Goal: Check status: Check status

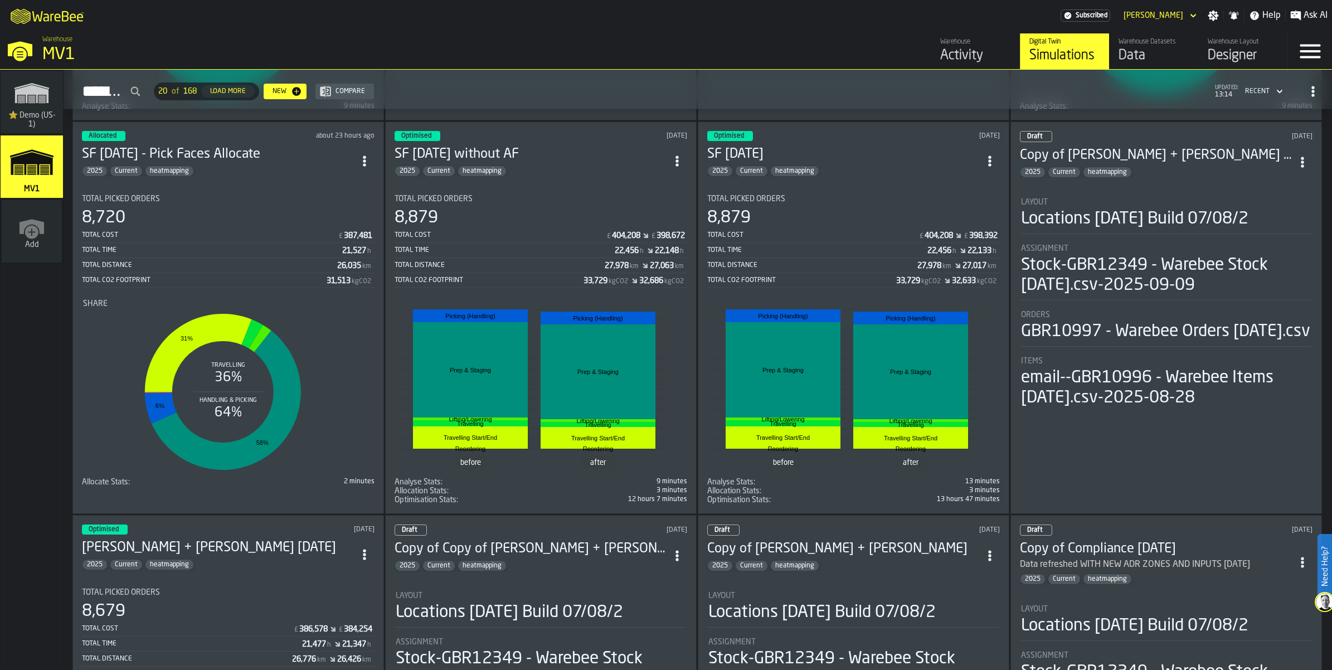
scroll to position [418, 0]
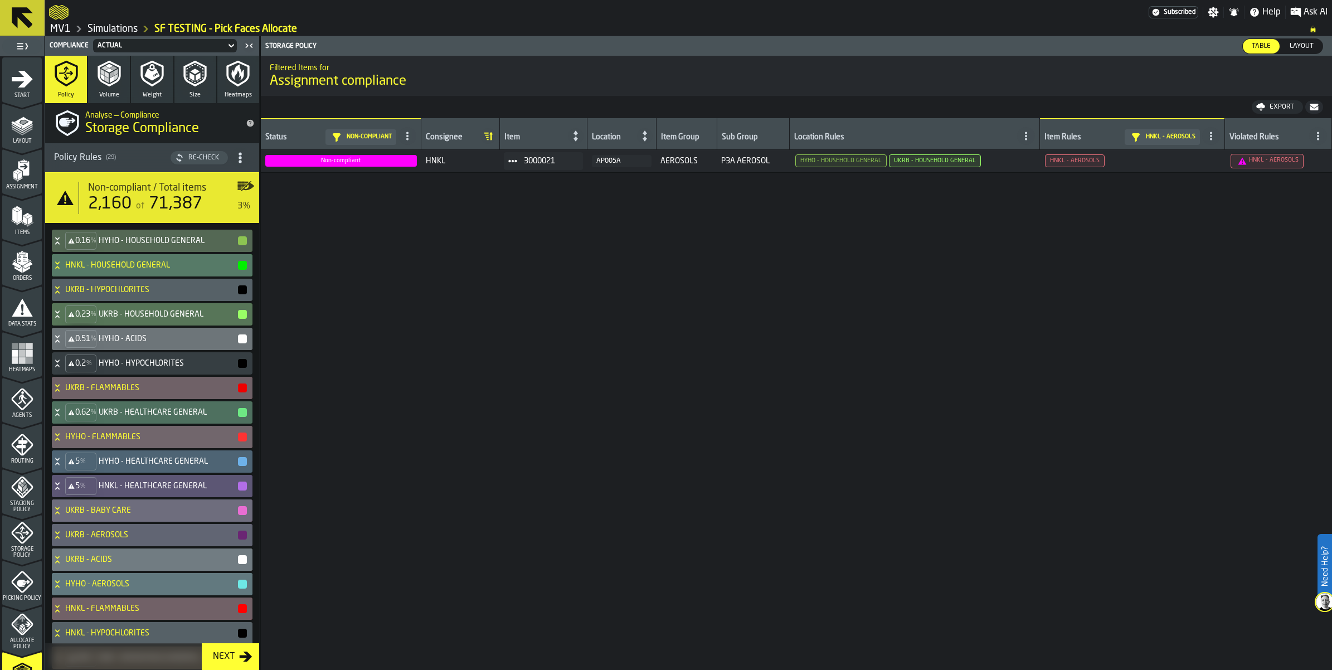
scroll to position [766, 0]
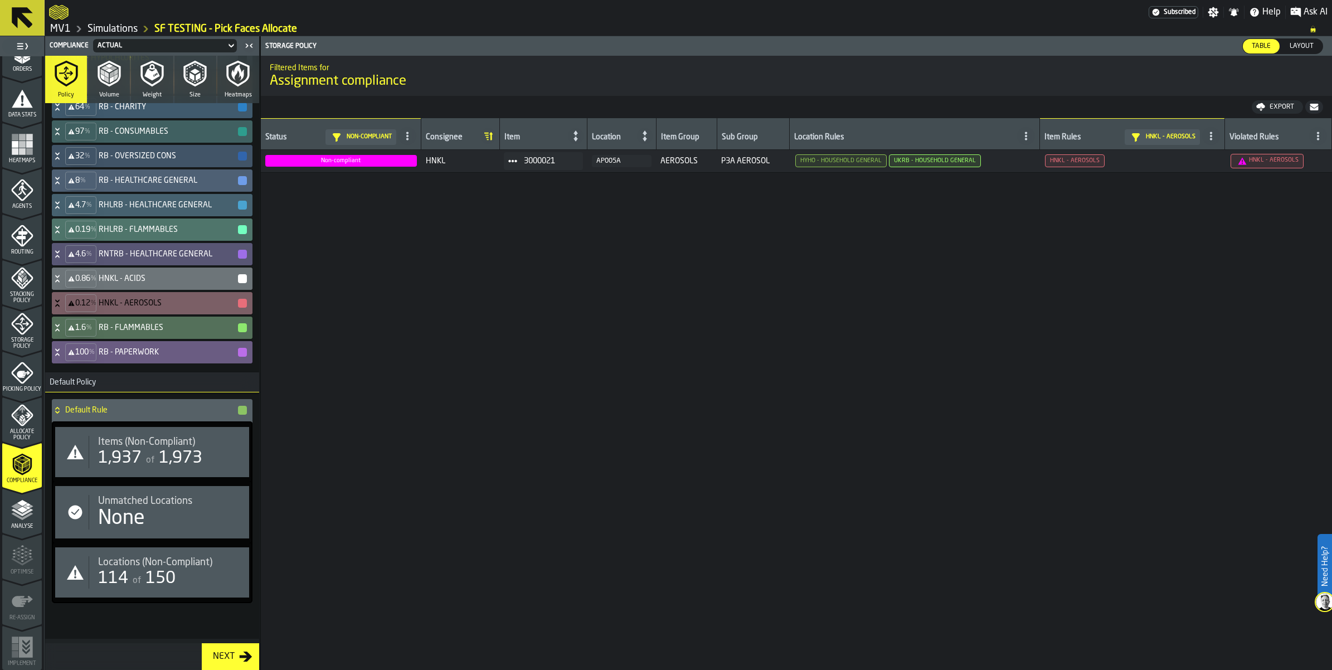
click at [63, 357] on icon at bounding box center [57, 352] width 11 height 9
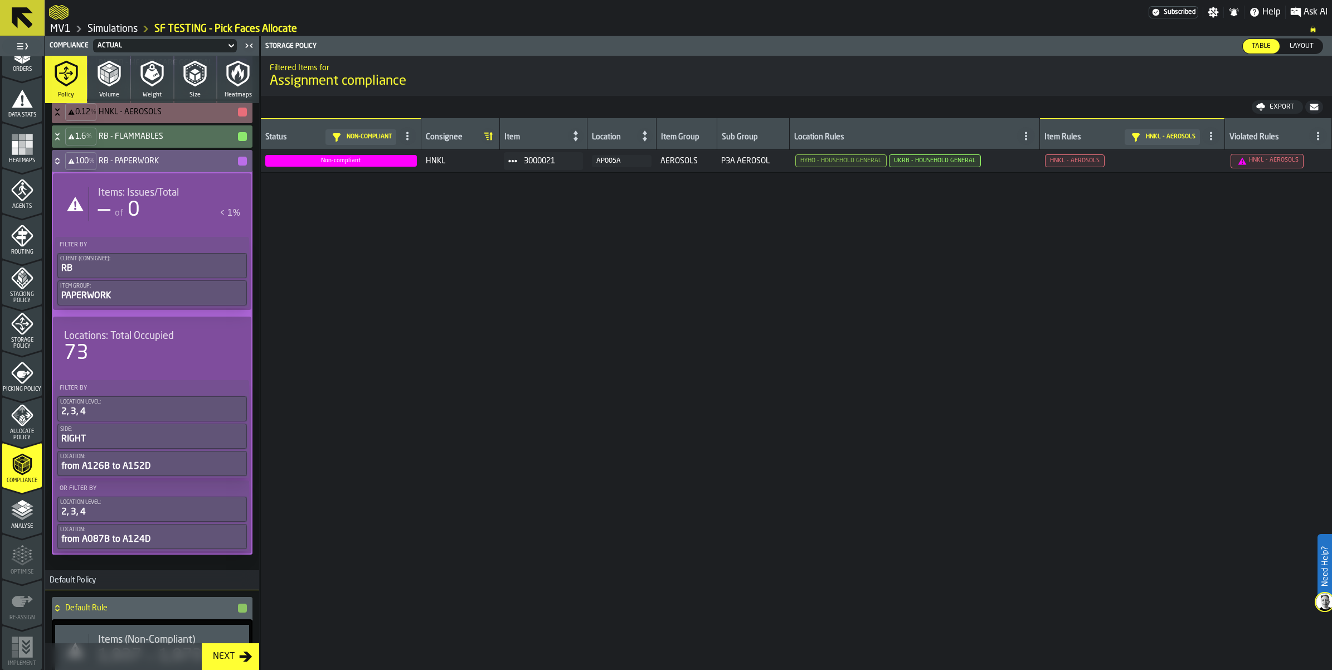
click at [59, 164] on icon at bounding box center [57, 163] width 4 height 3
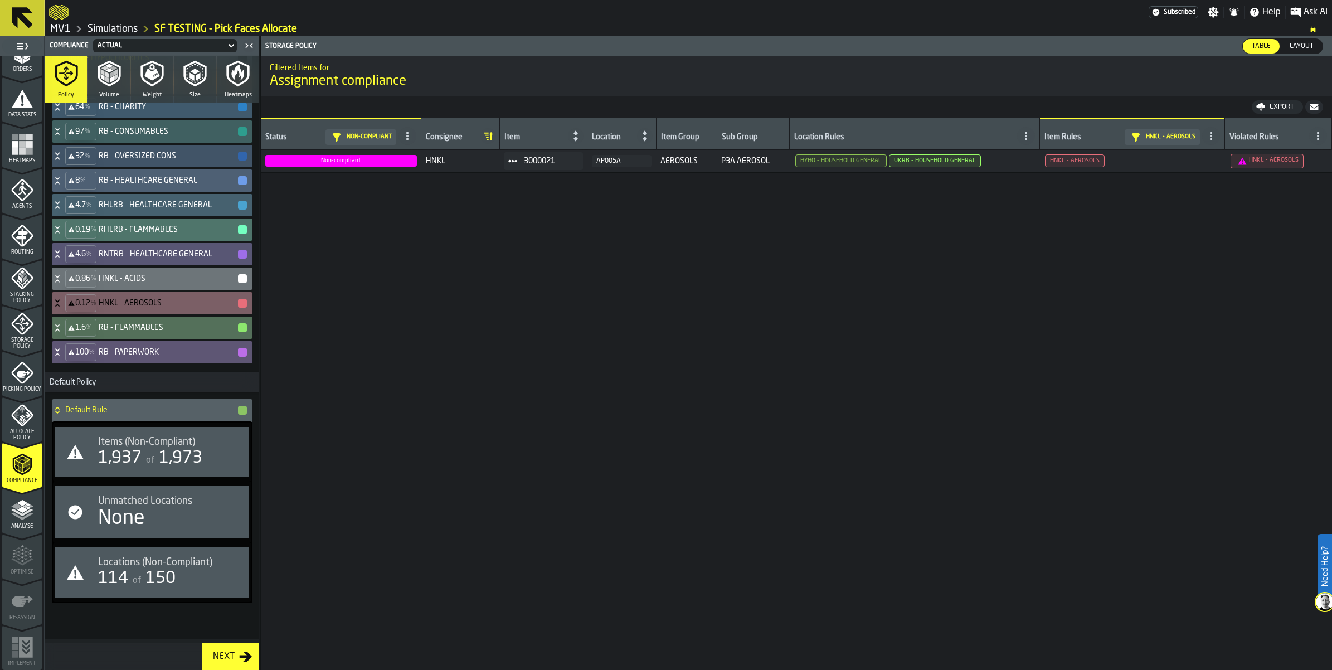
click at [156, 448] on span "Items (Non-Compliant)" at bounding box center [146, 442] width 97 height 12
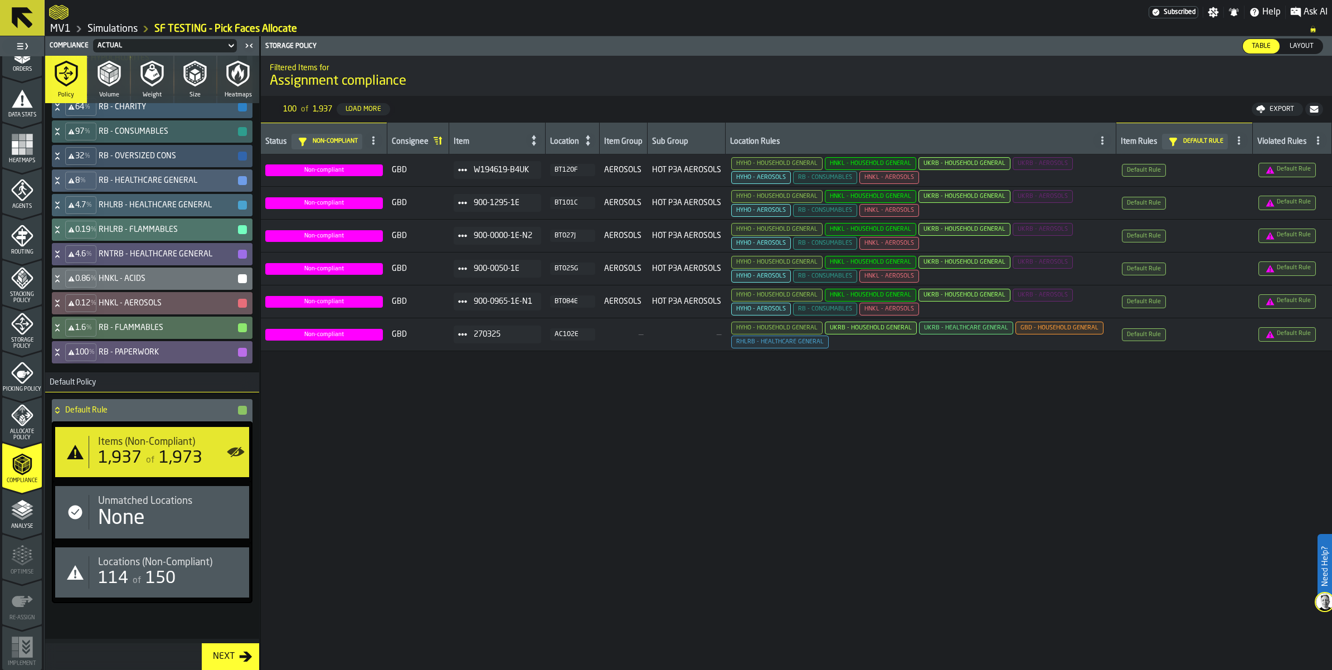
scroll to position [2787, 0]
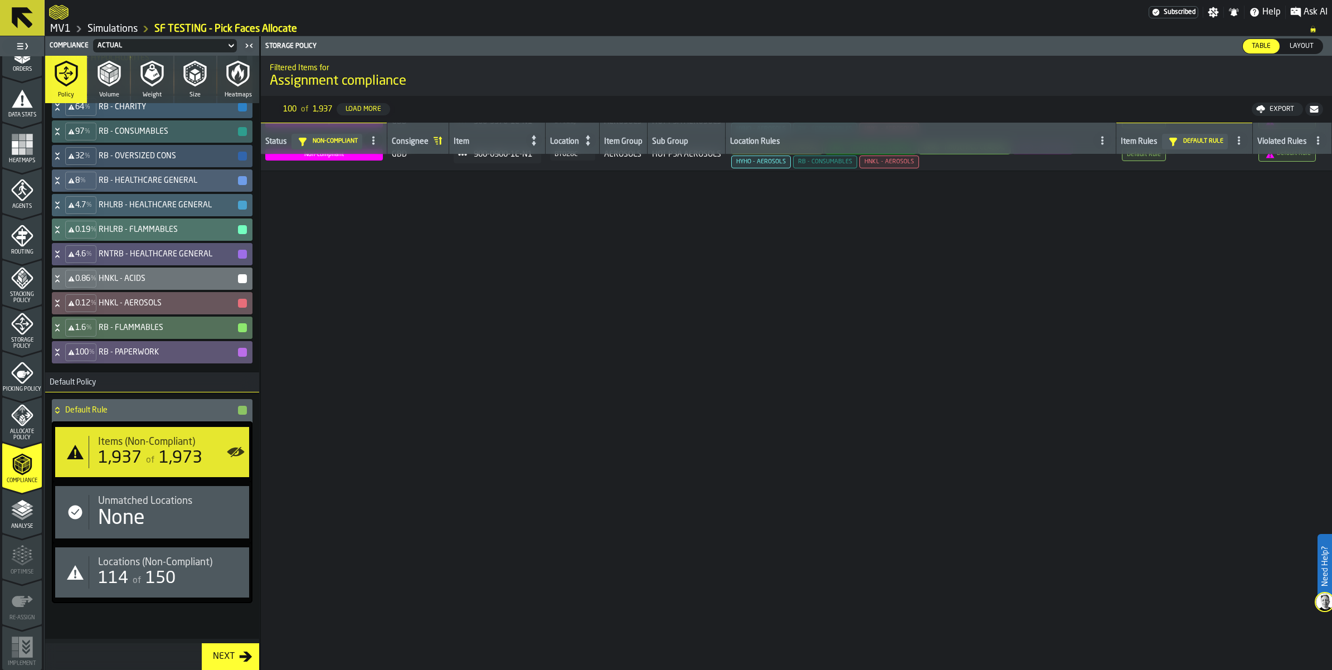
click at [1310, 114] on icon "button-" at bounding box center [1314, 109] width 9 height 9
